Goal: Find specific page/section: Find specific page/section

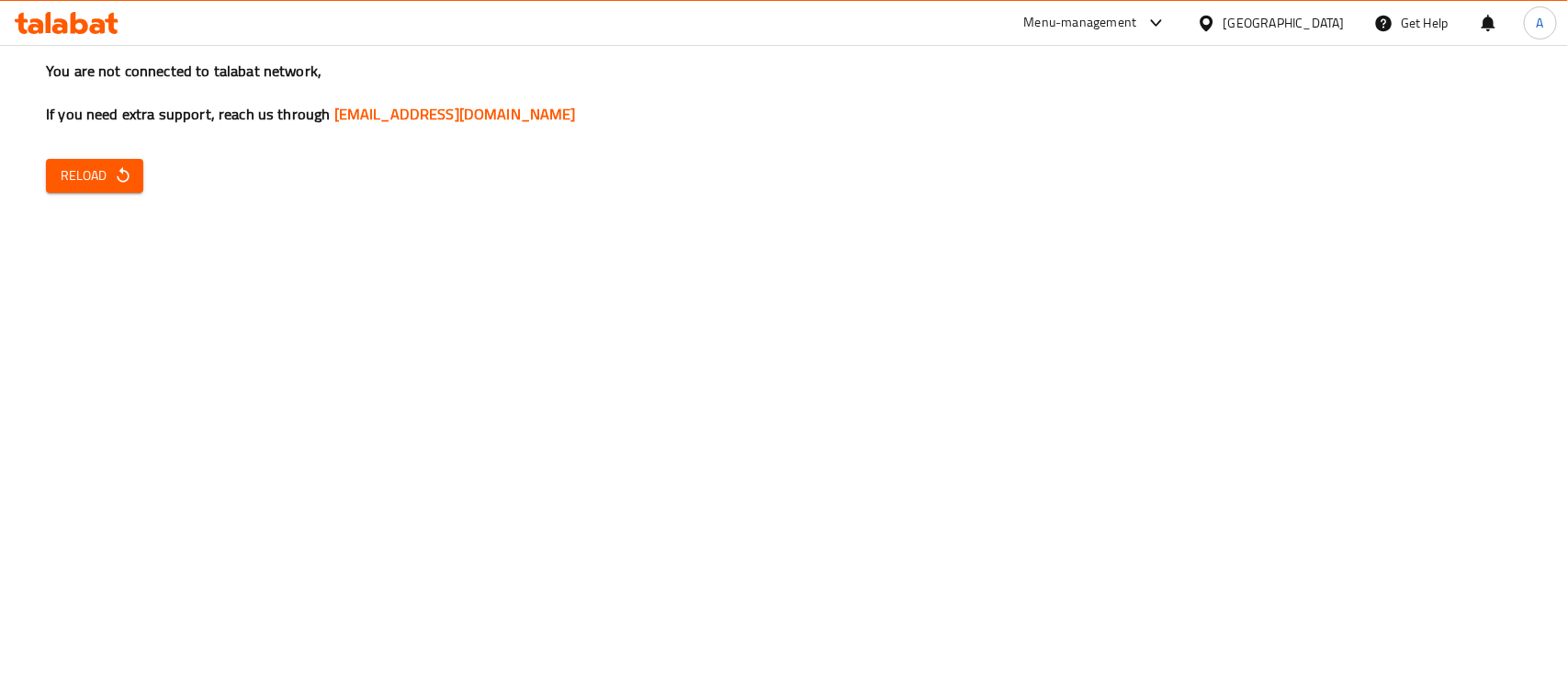
click at [70, 176] on span "Reload" at bounding box center [95, 176] width 68 height 23
click at [84, 191] on button "Reload" at bounding box center [95, 176] width 98 height 34
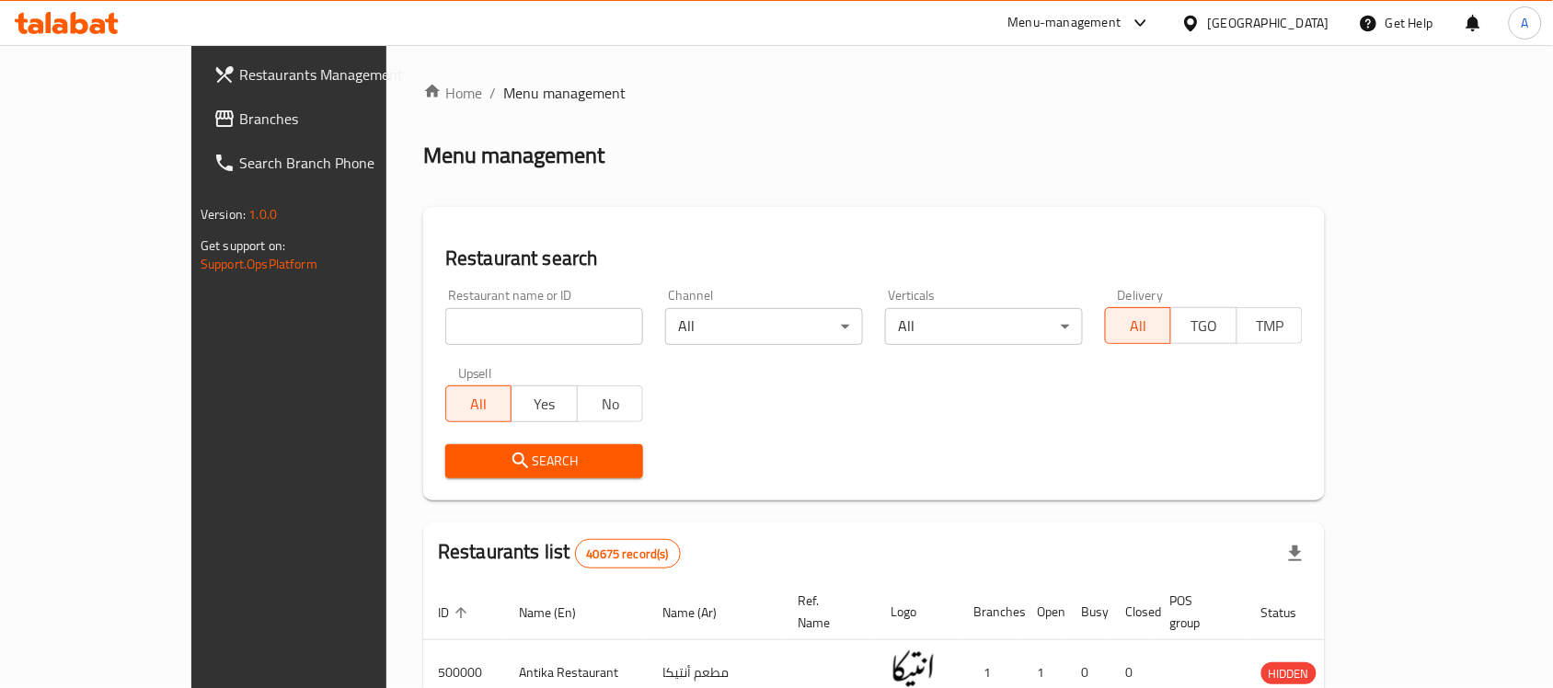
click at [239, 108] on span "Branches" at bounding box center [337, 119] width 197 height 22
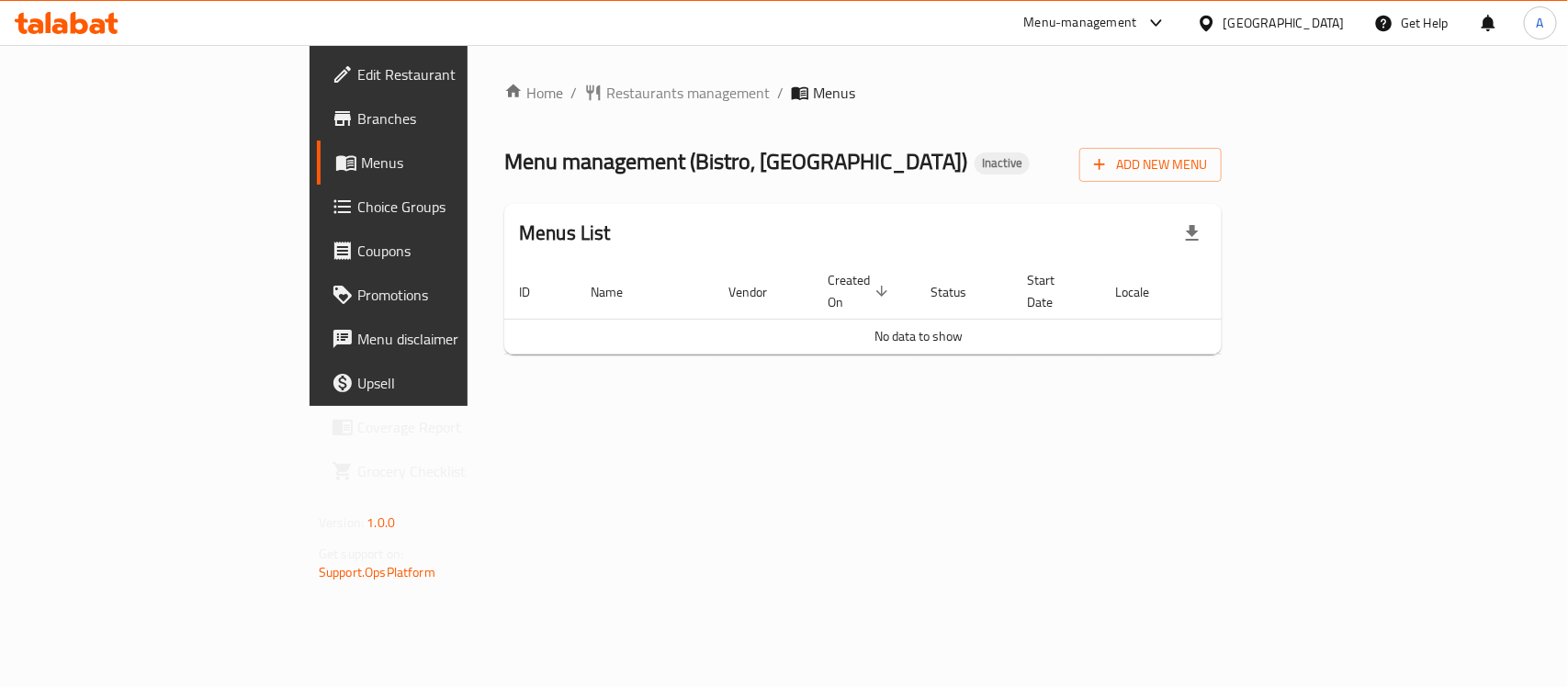
click at [1334, 25] on div "Egypt" at bounding box center [1283, 23] width 121 height 20
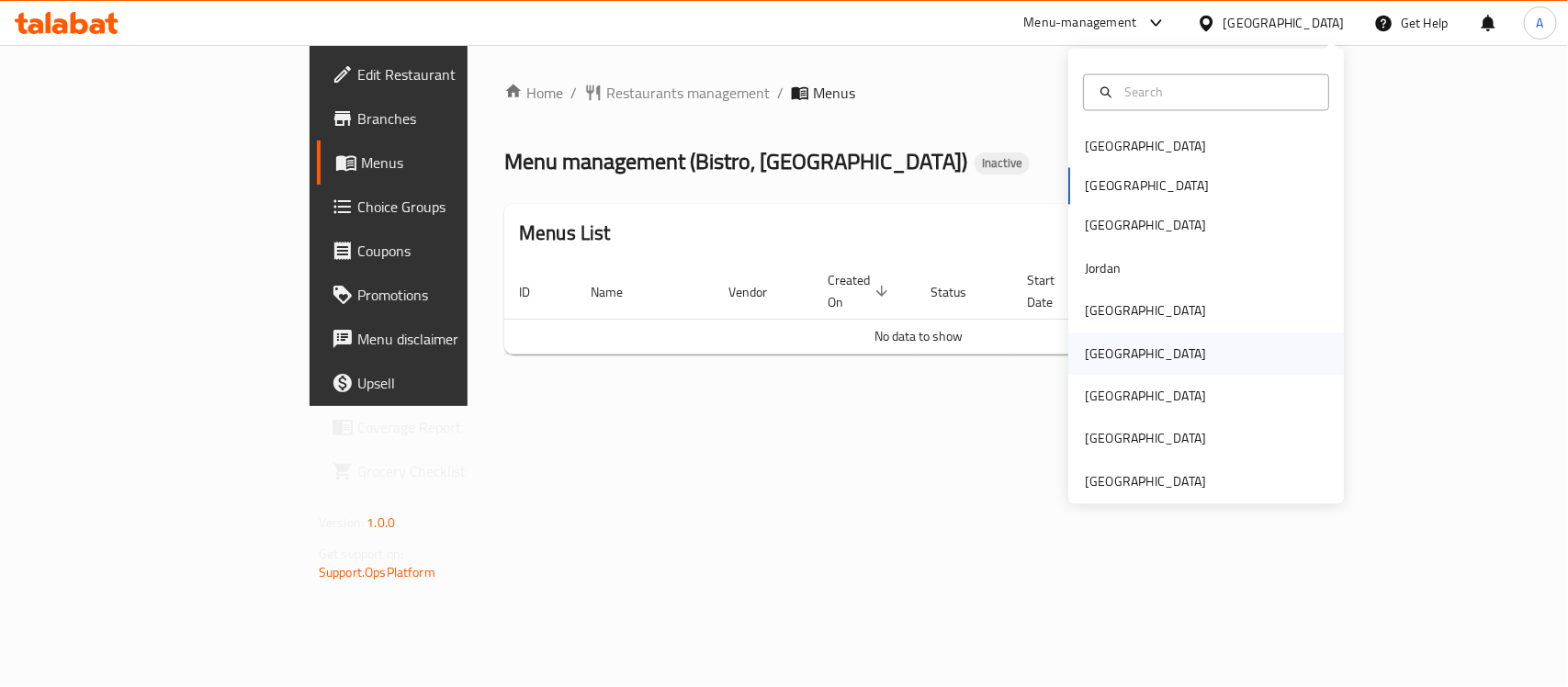
click at [1104, 344] on div "[GEOGRAPHIC_DATA]" at bounding box center [1145, 353] width 151 height 42
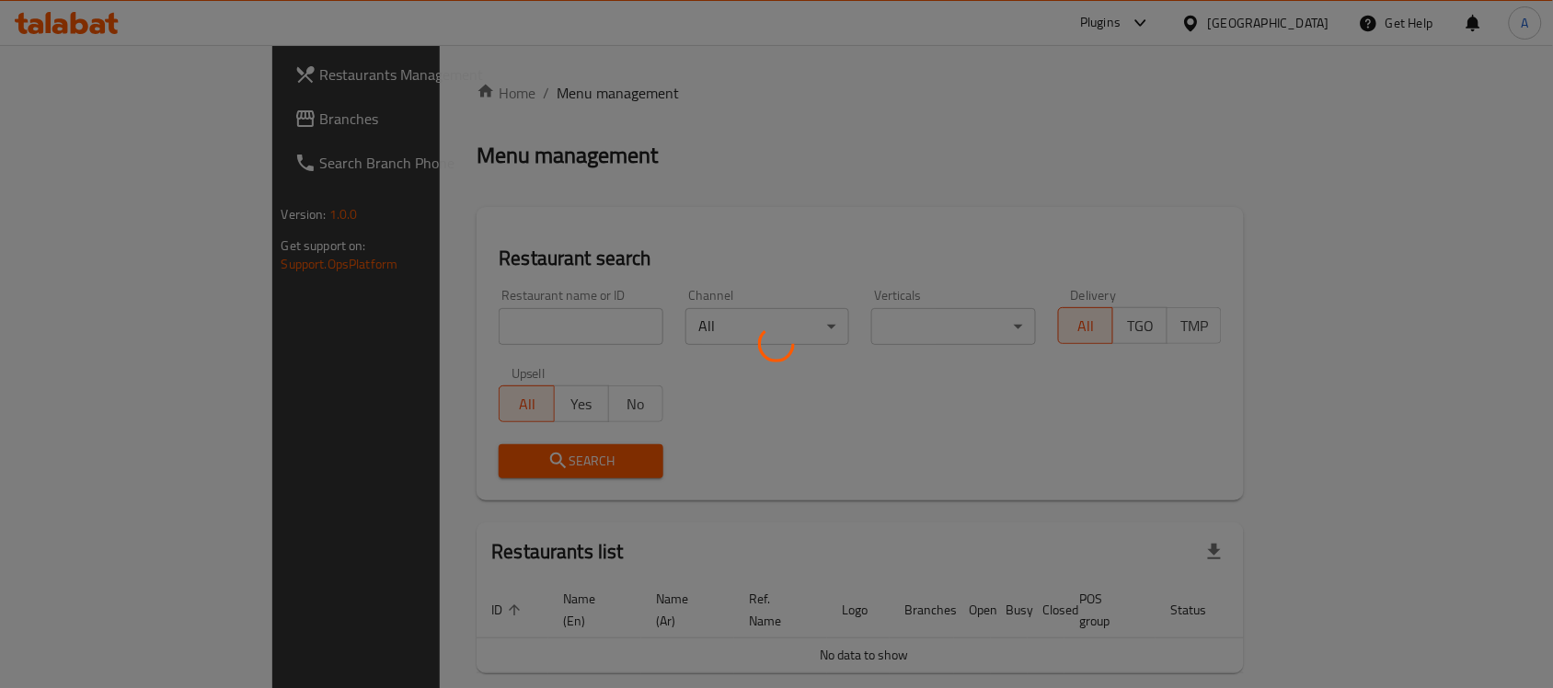
click at [75, 136] on div at bounding box center [776, 344] width 1553 height 688
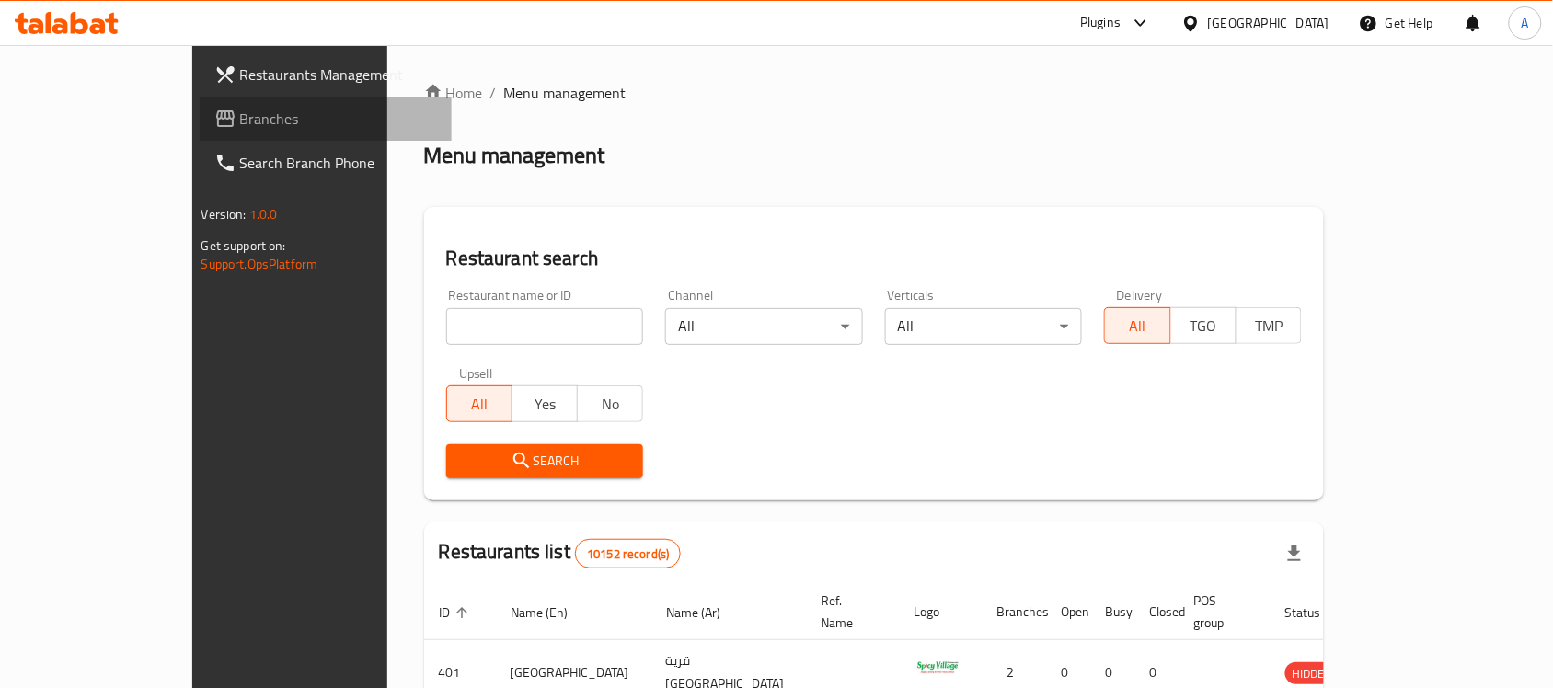
click at [240, 130] on span "Branches" at bounding box center [338, 119] width 197 height 22
